Goal: Task Accomplishment & Management: Manage account settings

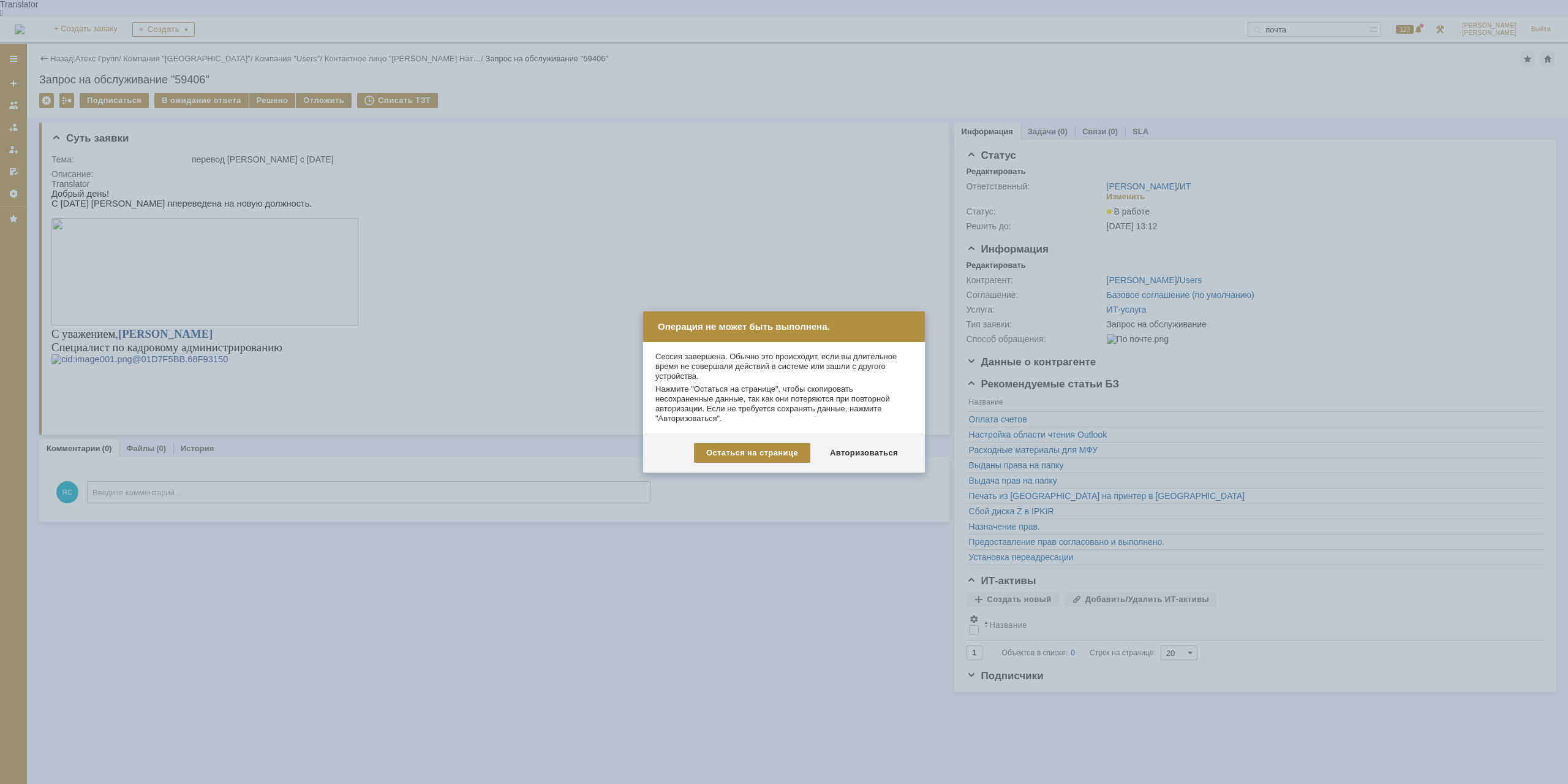
click at [866, 442] on div "Остаться на странице Авторизоваться" at bounding box center [784, 453] width 282 height 40
click at [868, 449] on div "Авторизоваться" at bounding box center [864, 453] width 92 height 20
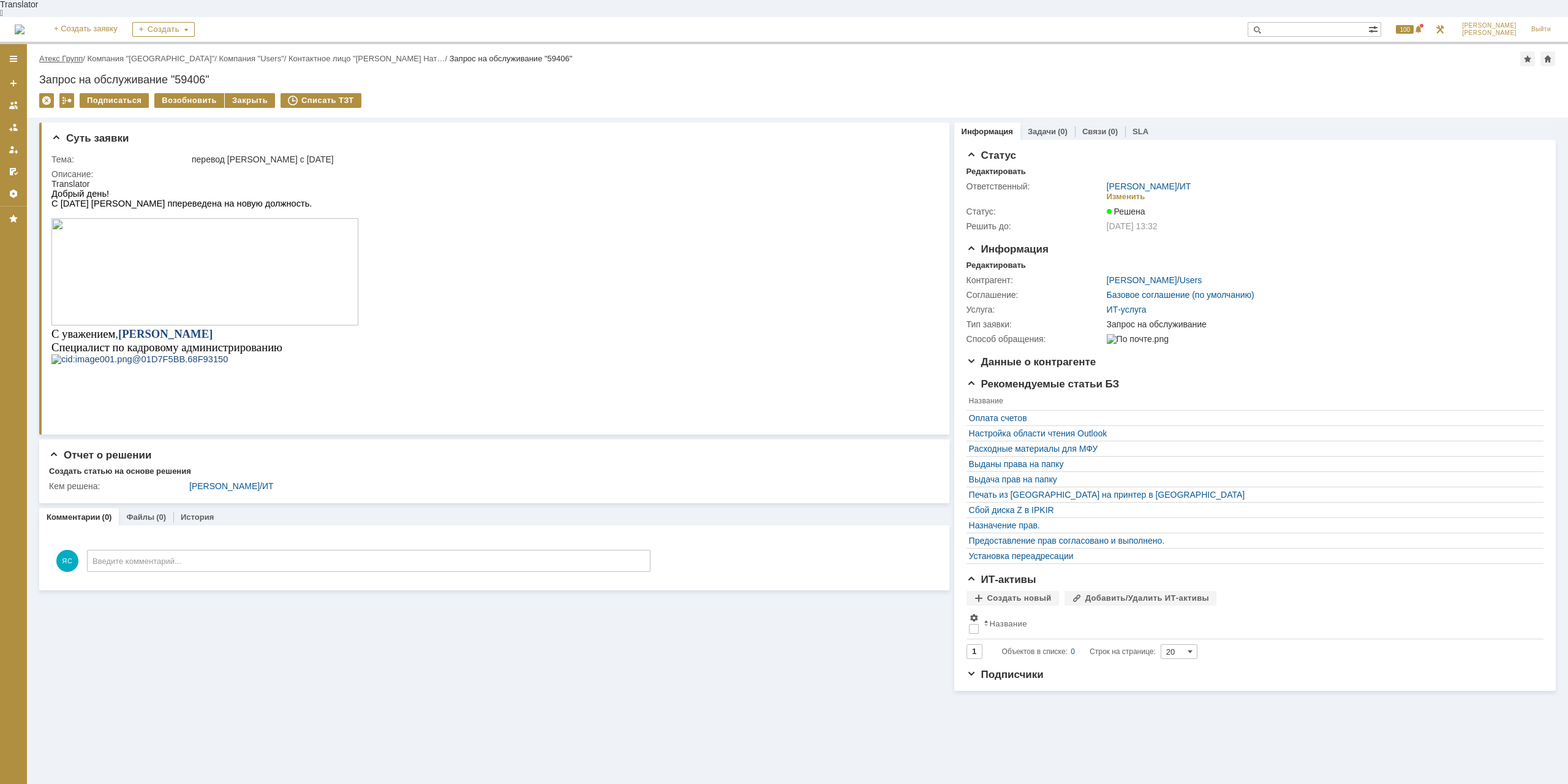
click at [68, 53] on link "Атекс Групп" at bounding box center [61, 57] width 44 height 9
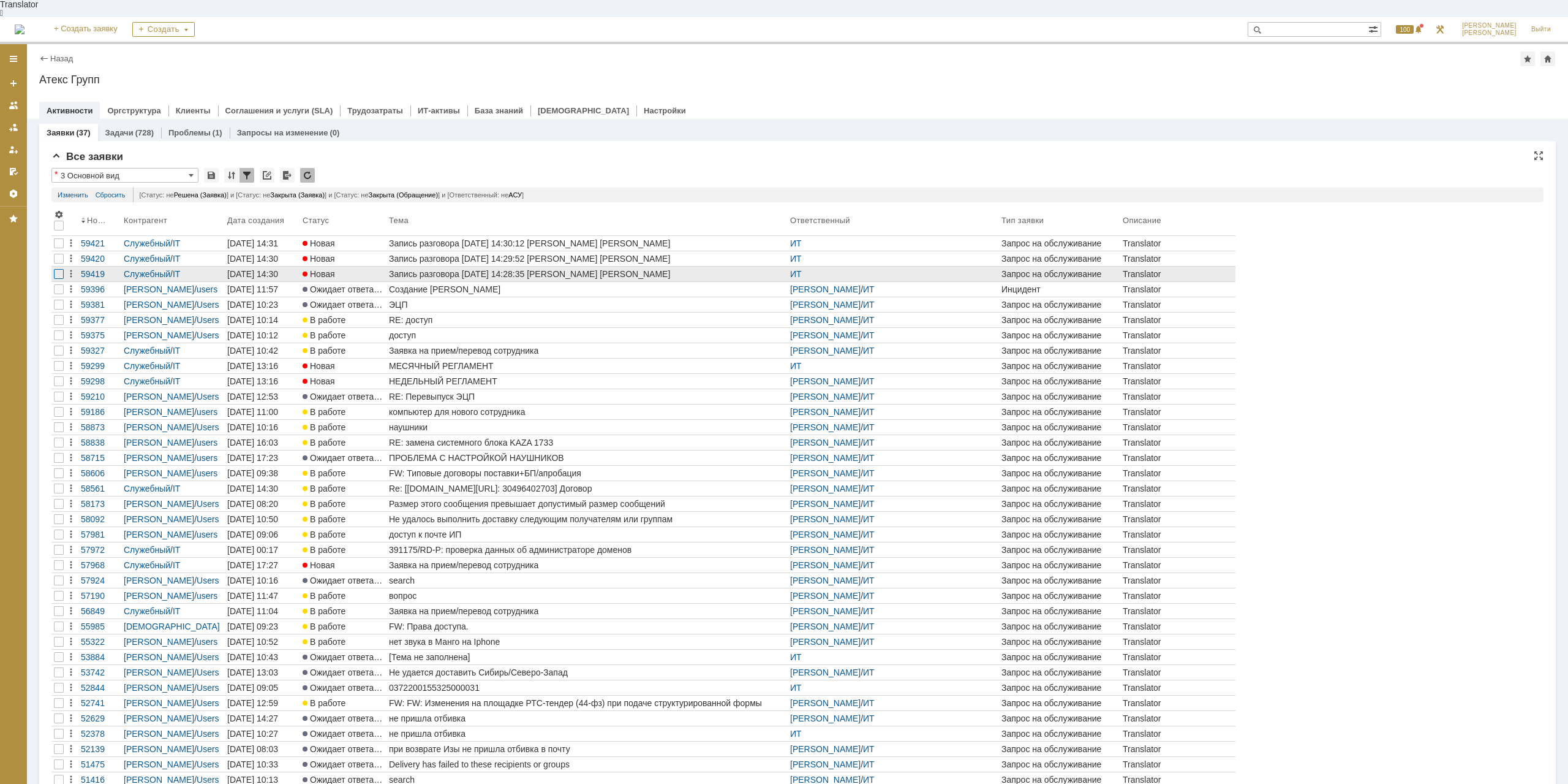
click at [60, 269] on div at bounding box center [58, 274] width 10 height 10
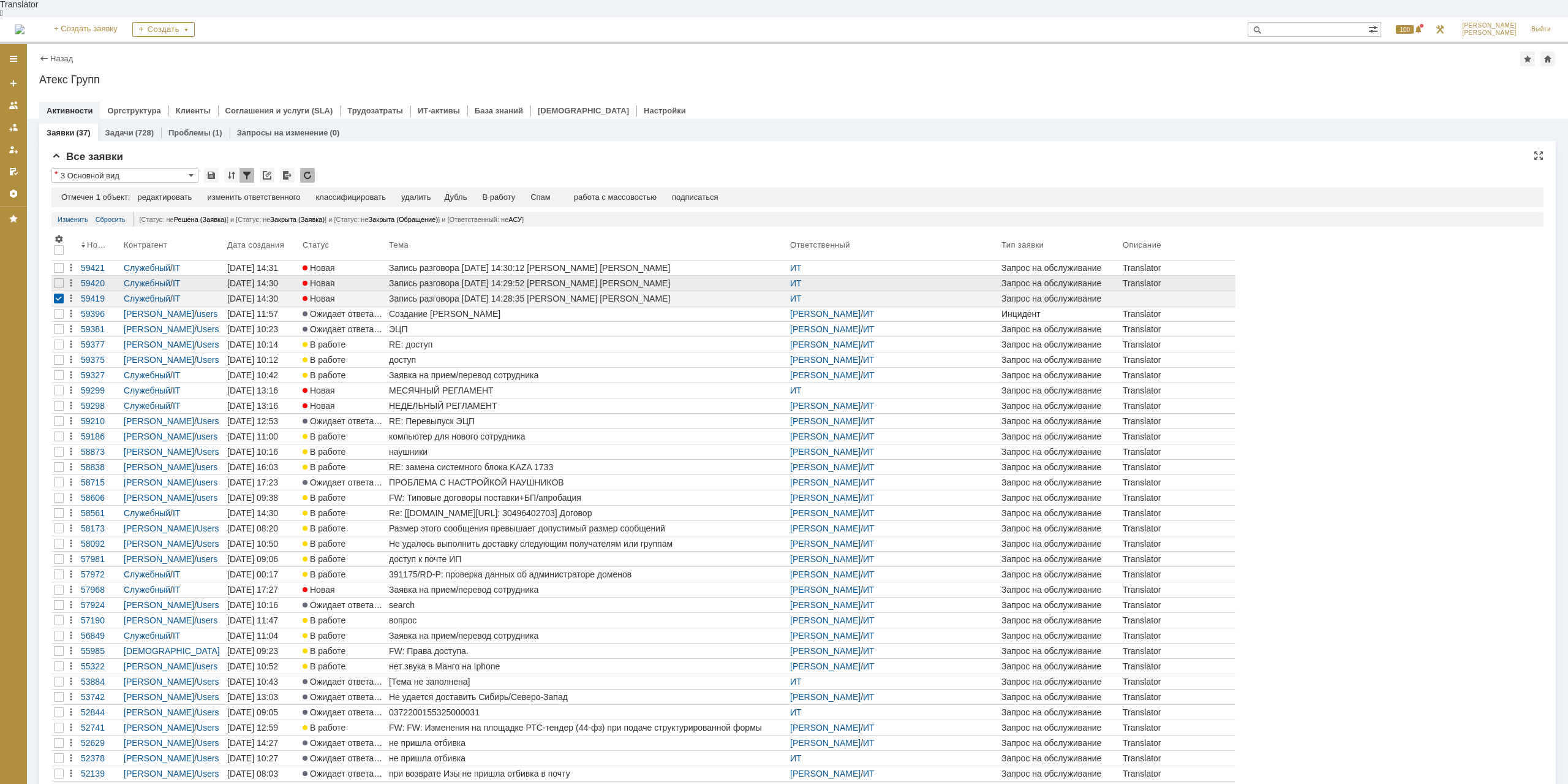
click at [58, 276] on div at bounding box center [58, 283] width 15 height 15
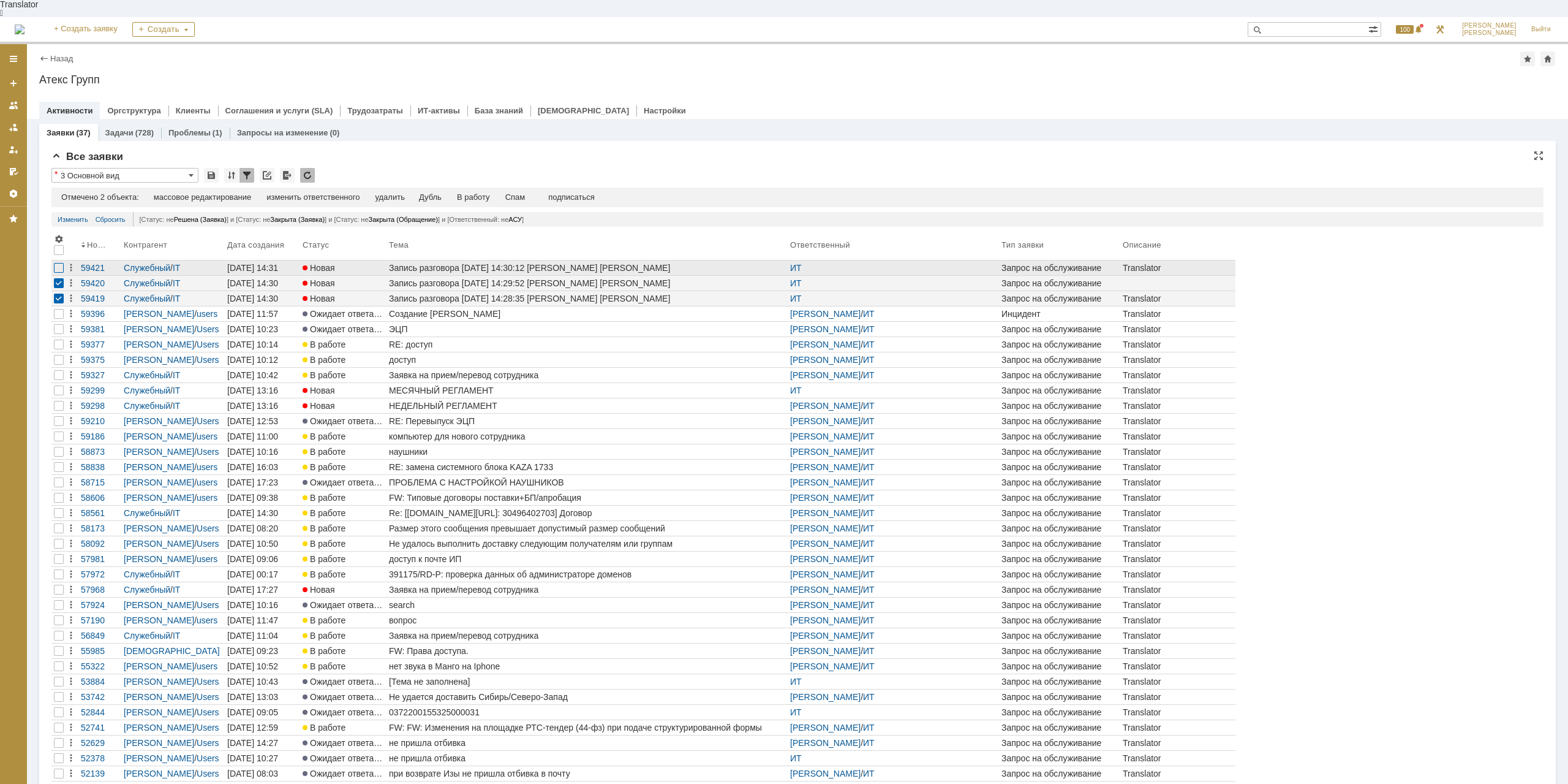
click at [57, 263] on div at bounding box center [58, 268] width 10 height 10
click at [516, 192] on div "Спам" at bounding box center [515, 197] width 20 height 10
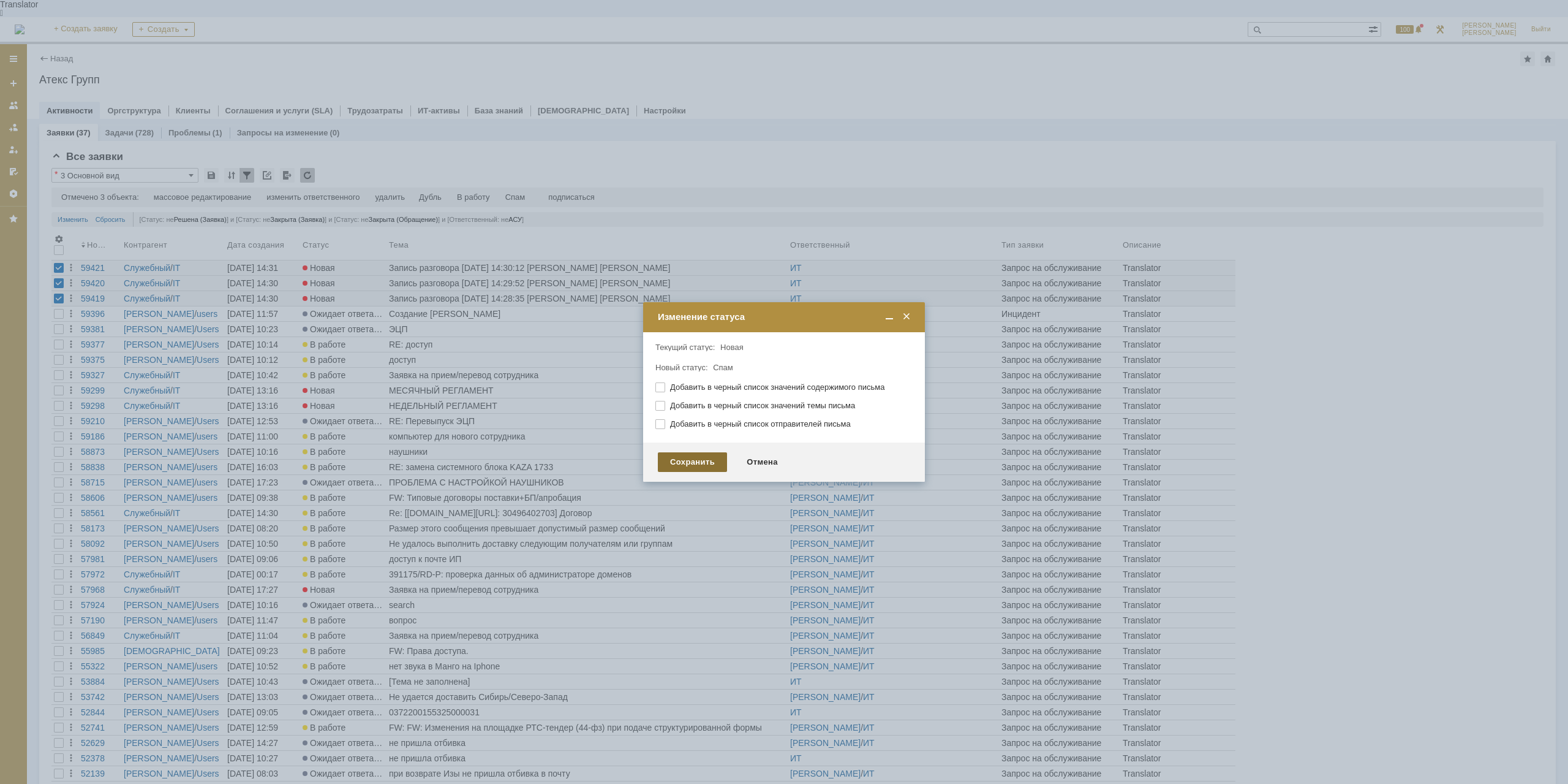
click at [691, 463] on div "Сохранить" at bounding box center [692, 462] width 69 height 20
